Goal: Navigation & Orientation: Go to known website

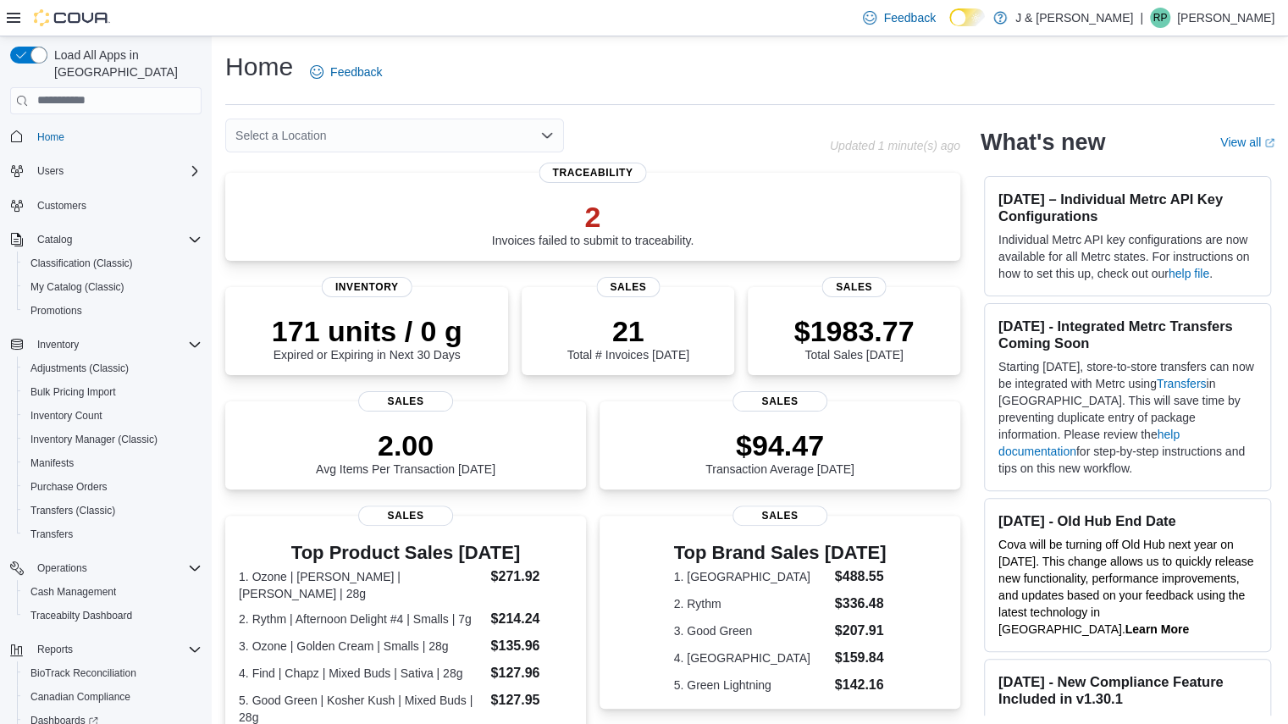
scroll to position [422, 0]
